Goal: Obtain resource: Download file/media

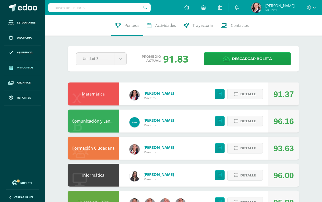
click at [22, 68] on span "Mis cursos" at bounding box center [25, 68] width 16 height 4
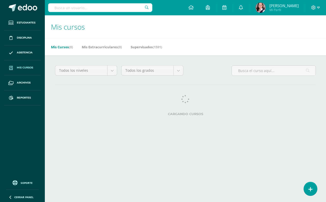
click at [54, 6] on input "text" at bounding box center [100, 7] width 104 height 9
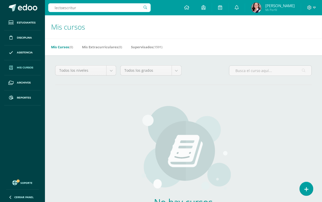
type input "lectoescritura"
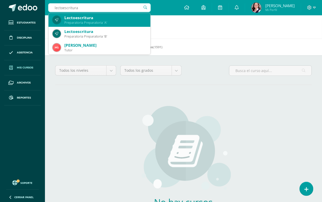
click at [104, 20] on div "Preparatoria Preparatoria 'A'" at bounding box center [105, 22] width 82 height 4
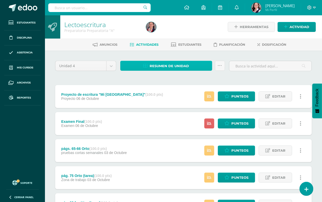
click at [180, 64] on span "Resumen de unidad" at bounding box center [168, 65] width 39 height 9
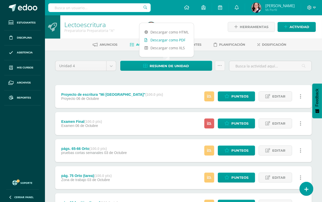
click at [167, 39] on link "Descargar como PDF" at bounding box center [166, 40] width 54 height 8
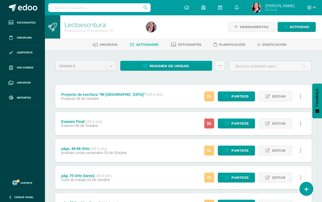
click at [99, 5] on input "text" at bounding box center [99, 7] width 102 height 9
type input "lectoescritura"
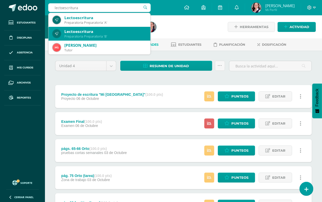
click at [105, 34] on div "Preparatoria Preparatoria 'B'" at bounding box center [105, 36] width 82 height 4
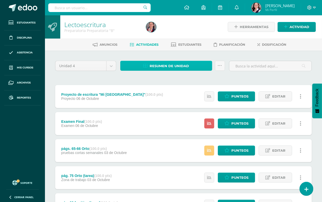
click at [172, 65] on span "Resumen de unidad" at bounding box center [168, 65] width 39 height 9
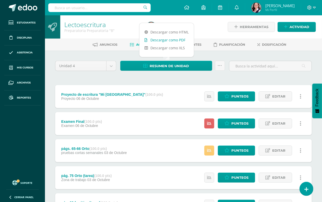
click at [164, 39] on link "Descargar como PDF" at bounding box center [166, 40] width 54 height 8
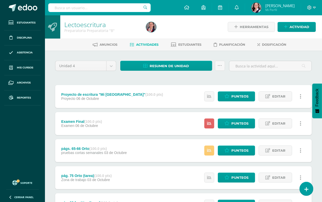
click at [67, 7] on input "text" at bounding box center [99, 7] width 102 height 9
type input "lenguaje"
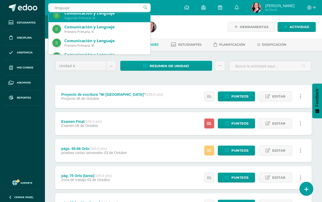
scroll to position [124, 0]
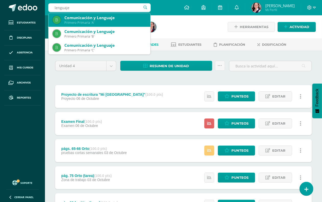
click at [86, 21] on div "Primero Primaria 'A'" at bounding box center [105, 22] width 82 height 4
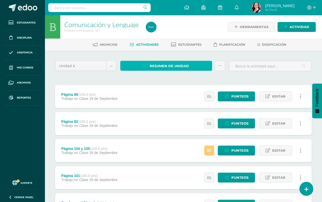
click at [177, 66] on span "Resumen de unidad" at bounding box center [168, 65] width 39 height 9
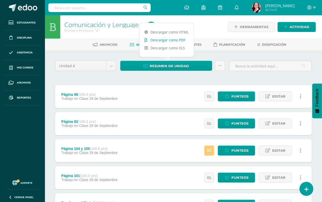
click at [168, 40] on link "Descargar como PDF" at bounding box center [166, 40] width 54 height 8
